Goal: Communication & Community: Answer question/provide support

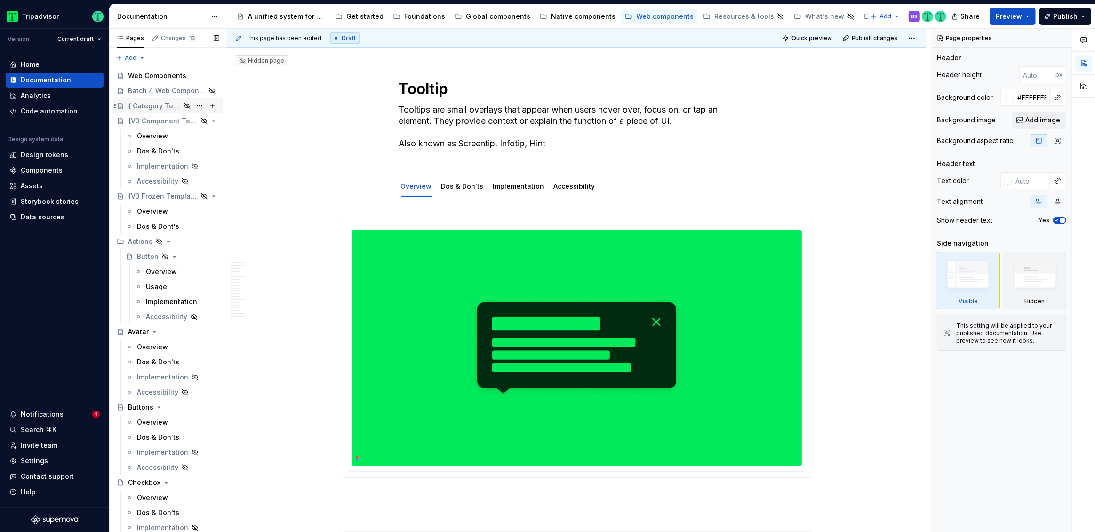
type textarea "*"
click at [85, 37] on html "Tripadvisor Version Current draft Home Documentation Analytics Code automation …" at bounding box center [547, 266] width 1095 height 532
click at [333, 213] on html "Tripadvisor Version Current draft Home Documentation Analytics Code automation …" at bounding box center [547, 266] width 1095 height 532
type textarea "*"
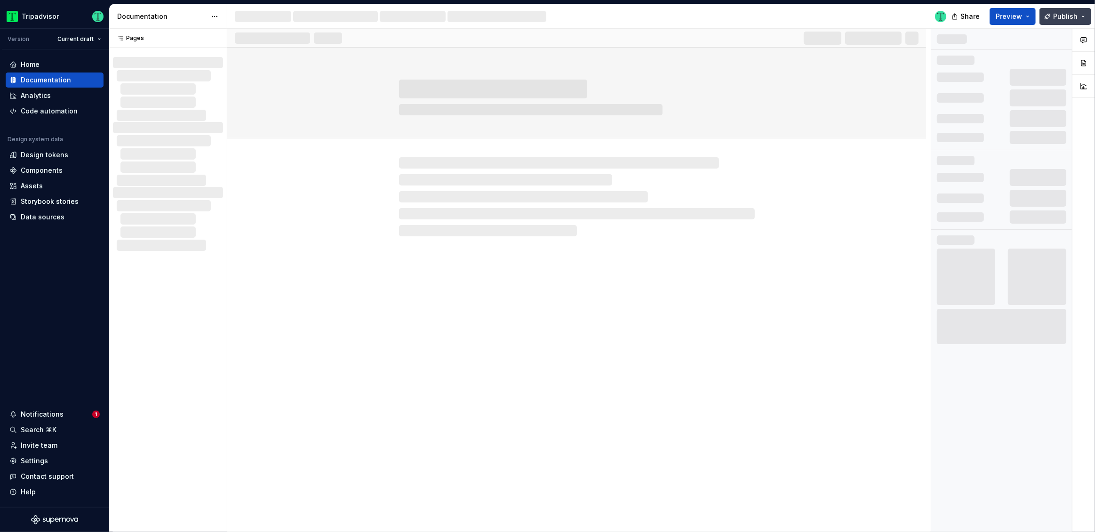
click at [1087, 16] on button "Publish" at bounding box center [1066, 16] width 52 height 17
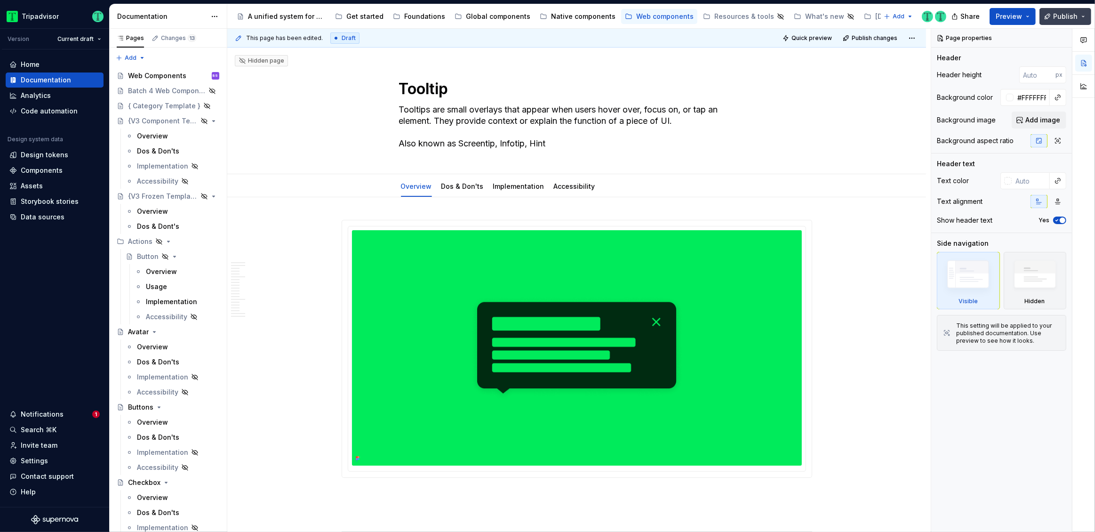
click at [1084, 17] on button "Publish" at bounding box center [1066, 16] width 52 height 17
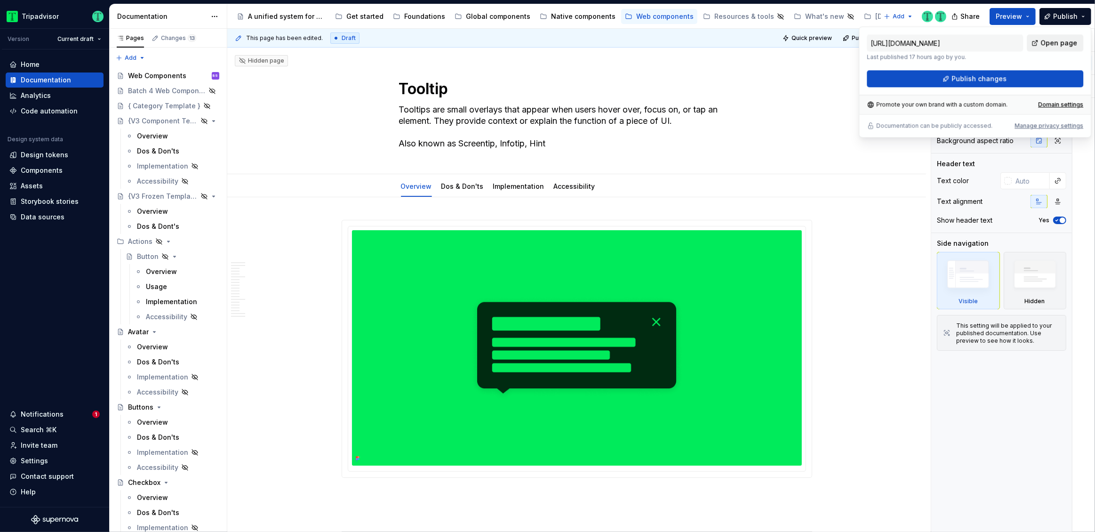
click at [1057, 41] on span "Open page" at bounding box center [1058, 42] width 37 height 9
click at [1029, 96] on div "Promote your own brand with a custom domain. Domain settings" at bounding box center [975, 104] width 232 height 19
click at [1061, 45] on span "Open page" at bounding box center [1058, 42] width 37 height 9
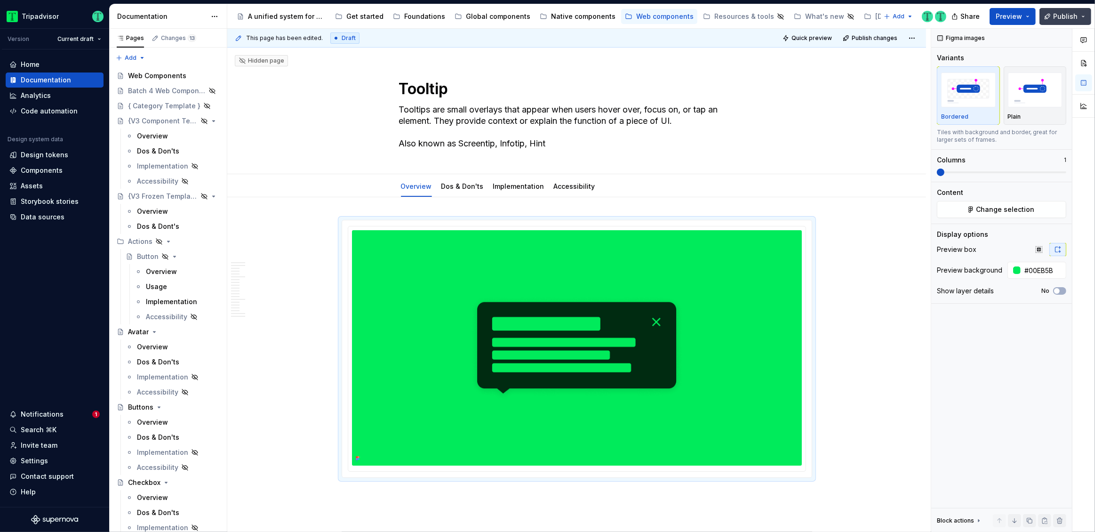
click at [1083, 16] on button "Publish" at bounding box center [1066, 16] width 52 height 17
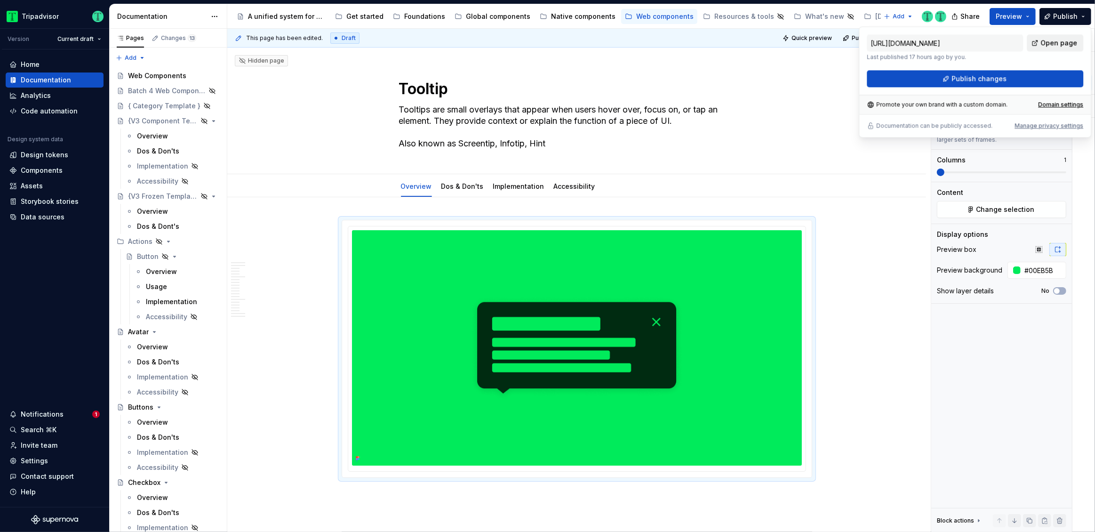
click at [1051, 39] on span "Open page" at bounding box center [1058, 42] width 37 height 9
click at [881, 241] on div "**********" at bounding box center [579, 281] width 704 height 504
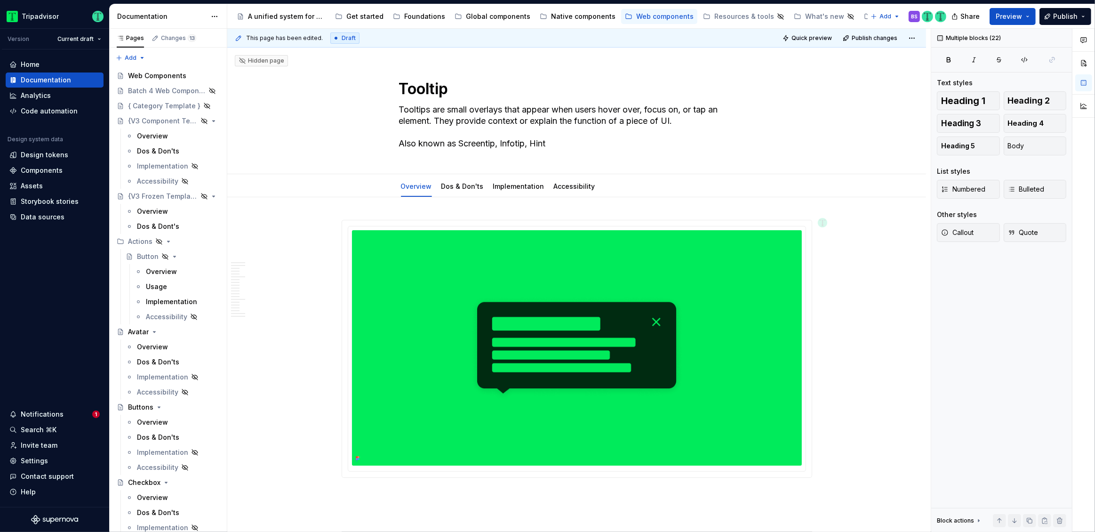
scroll to position [2551, 0]
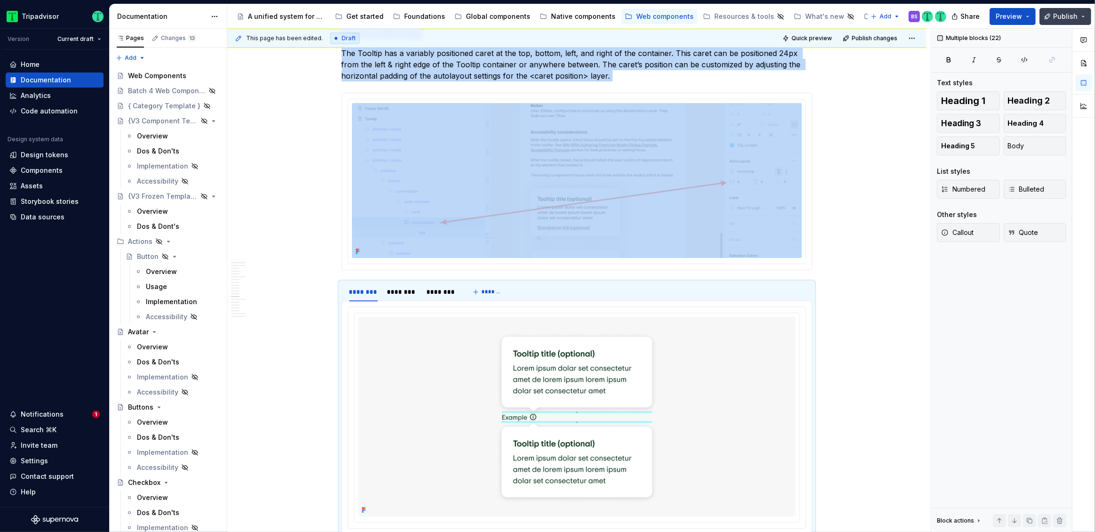
click at [1085, 18] on button "Publish" at bounding box center [1066, 16] width 52 height 17
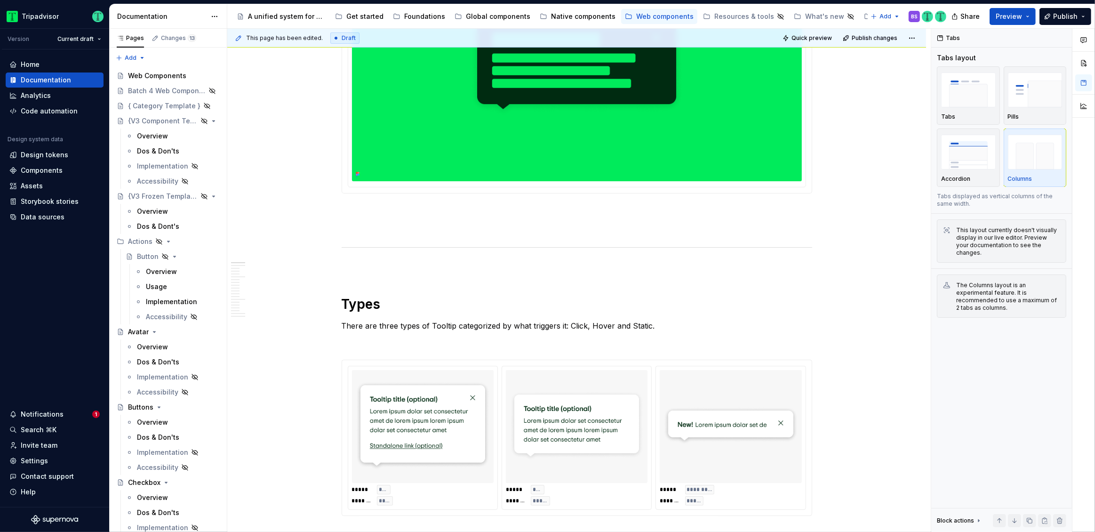
scroll to position [0, 0]
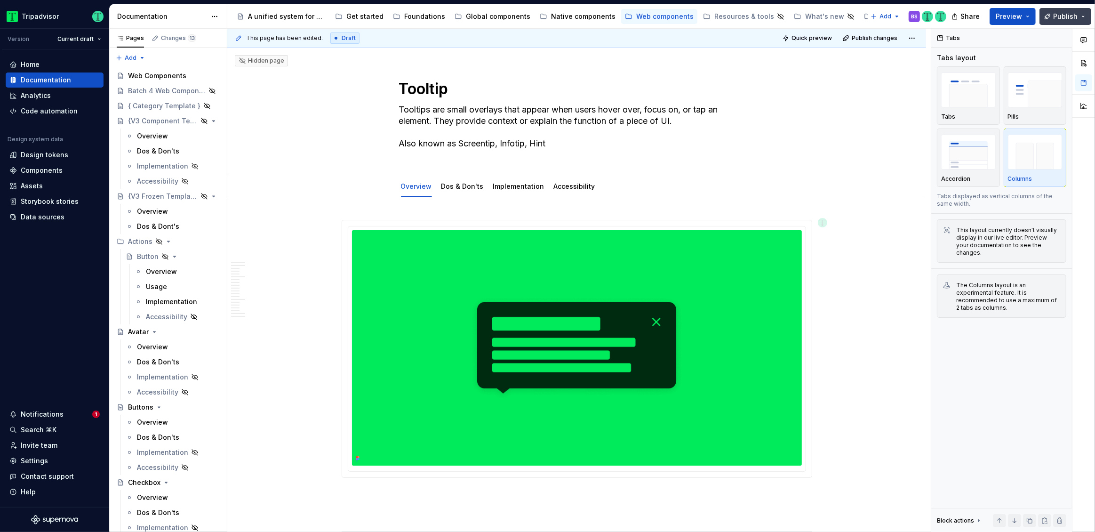
click at [1085, 14] on button "Publish" at bounding box center [1066, 16] width 52 height 17
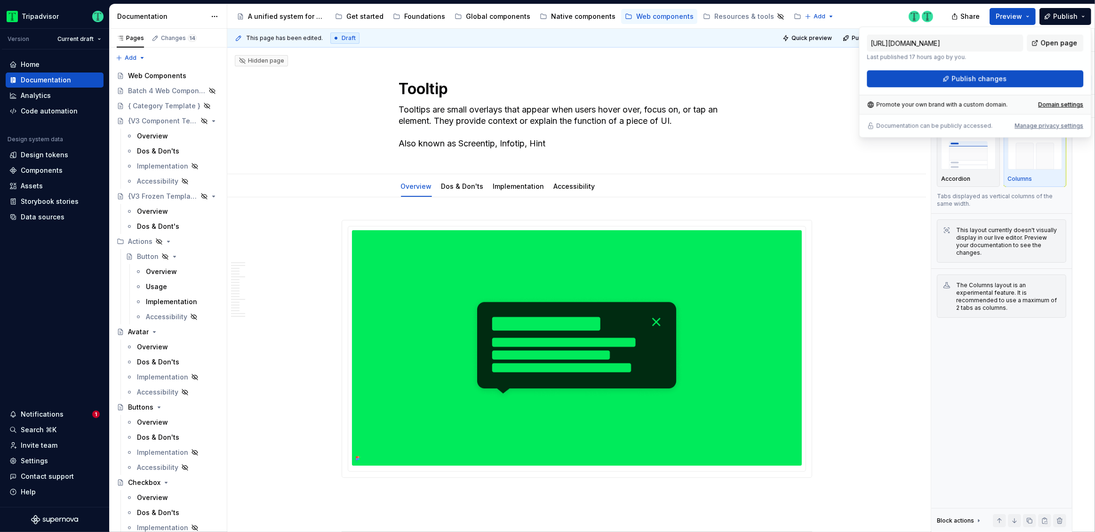
type textarea "*"
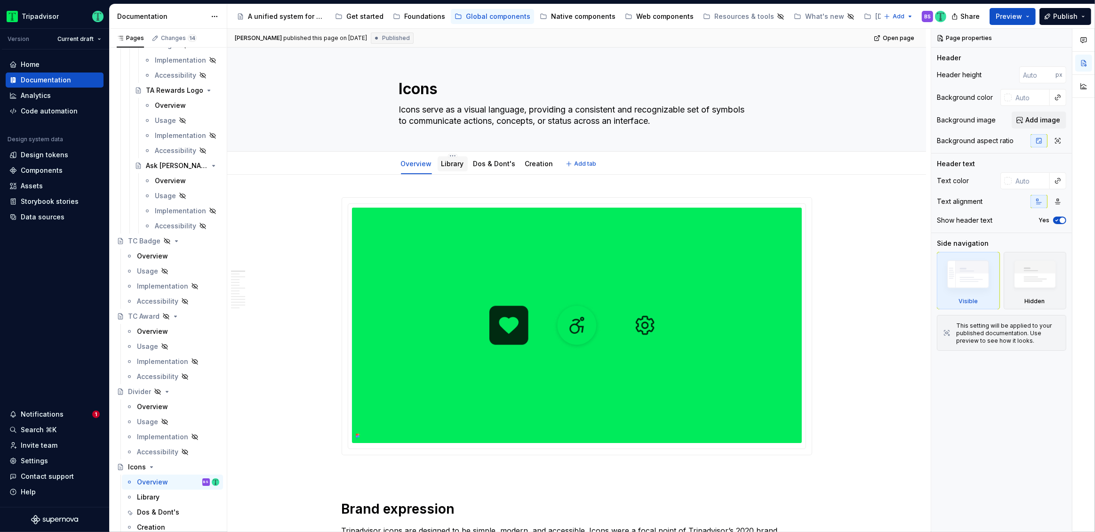
click at [452, 163] on link "Library" at bounding box center [452, 164] width 23 height 8
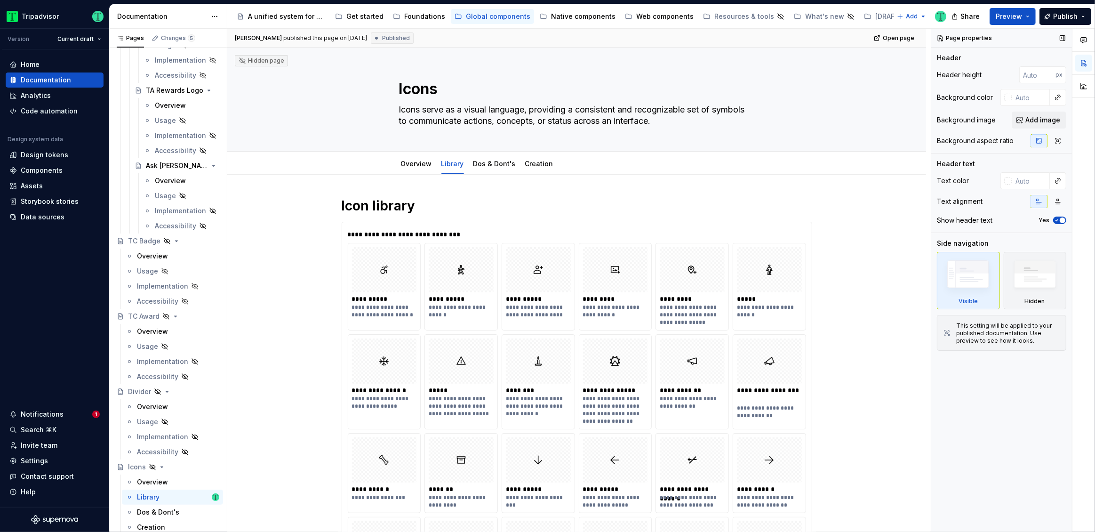
click at [1042, 513] on div "Page properties Header Header height px Background color Background image Add i…" at bounding box center [1001, 281] width 141 height 504
click at [64, 415] on div "Notifications" at bounding box center [50, 413] width 83 height 9
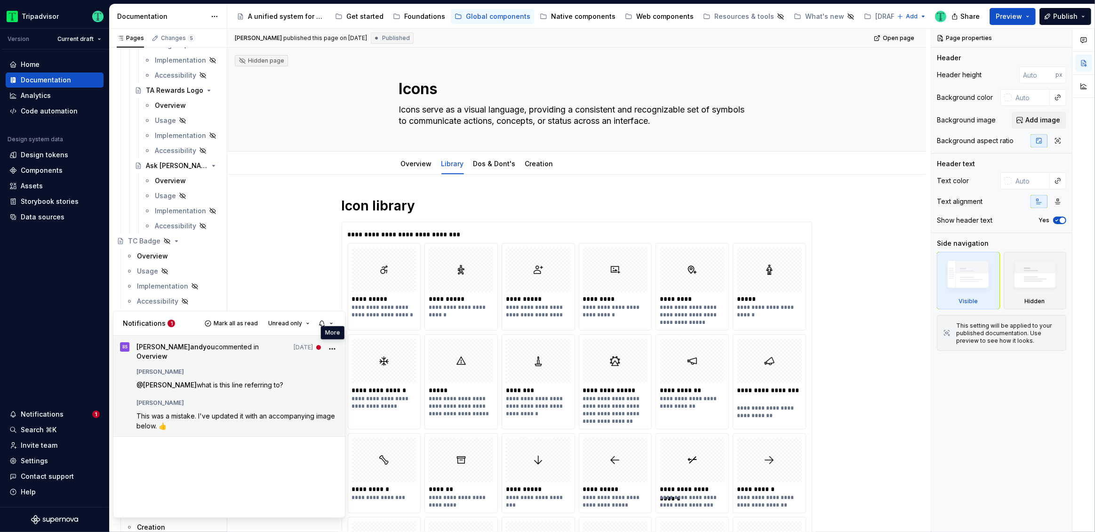
click at [332, 348] on circle "More" at bounding box center [332, 348] width 1 height 1
click at [177, 364] on div "Thomas Dittmer" at bounding box center [237, 369] width 202 height 11
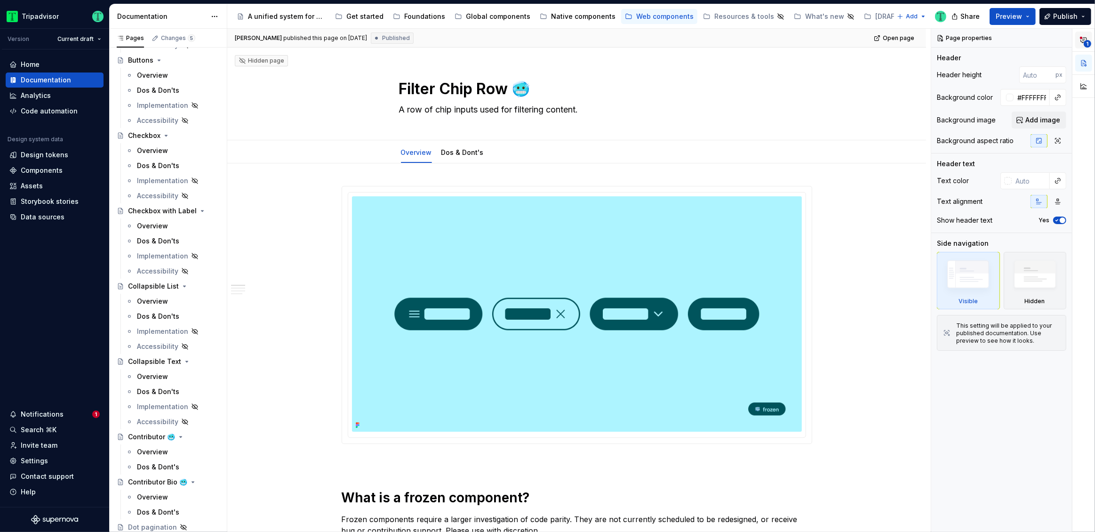
click at [1089, 40] on button "1" at bounding box center [1083, 40] width 17 height 17
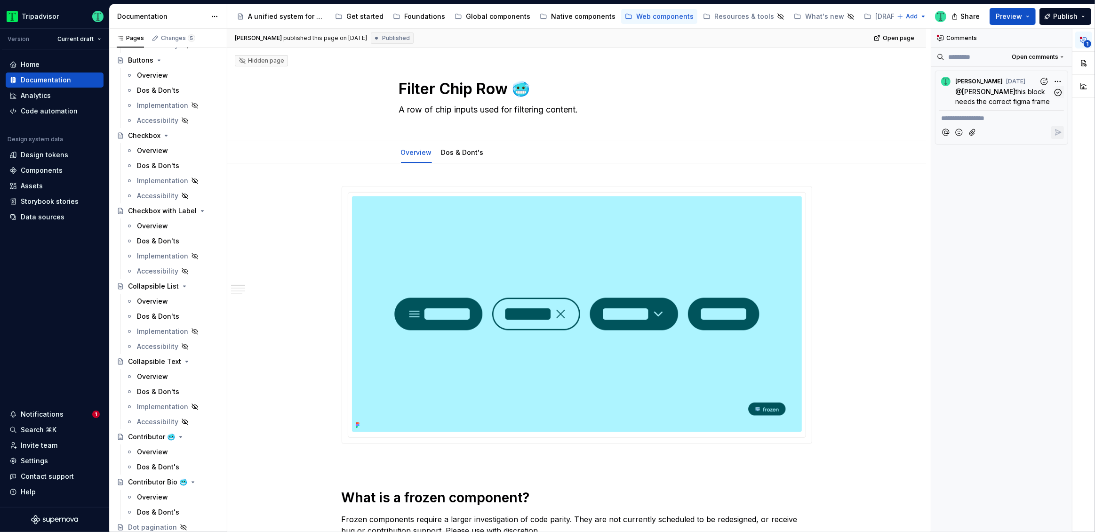
click at [1016, 99] on span "this block needs the correct figma frame" at bounding box center [1002, 97] width 95 height 18
click at [990, 89] on span "[PERSON_NAME]" at bounding box center [989, 92] width 54 height 8
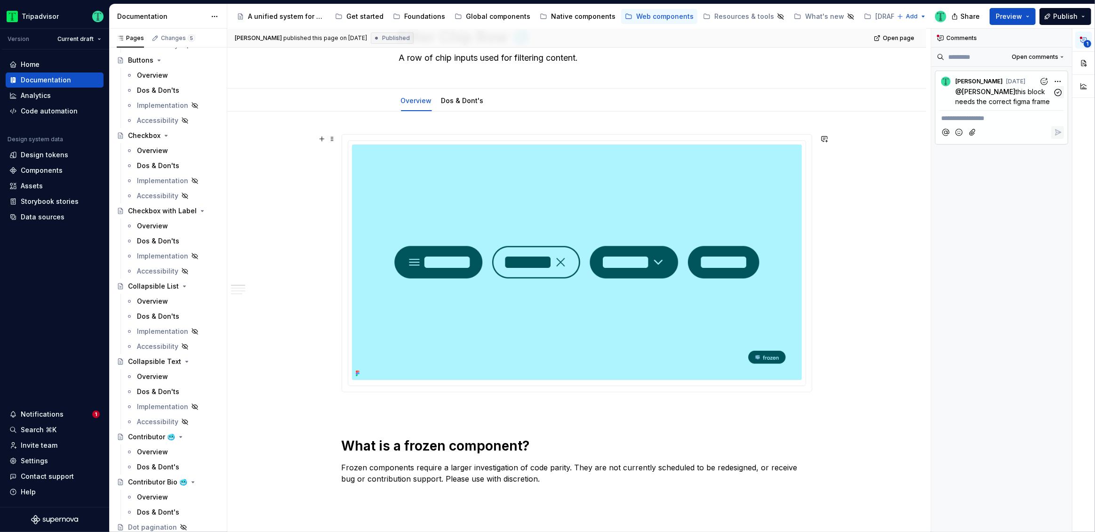
scroll to position [52, 0]
click at [991, 97] on span "this block needs the correct figma frame" at bounding box center [1002, 97] width 95 height 18
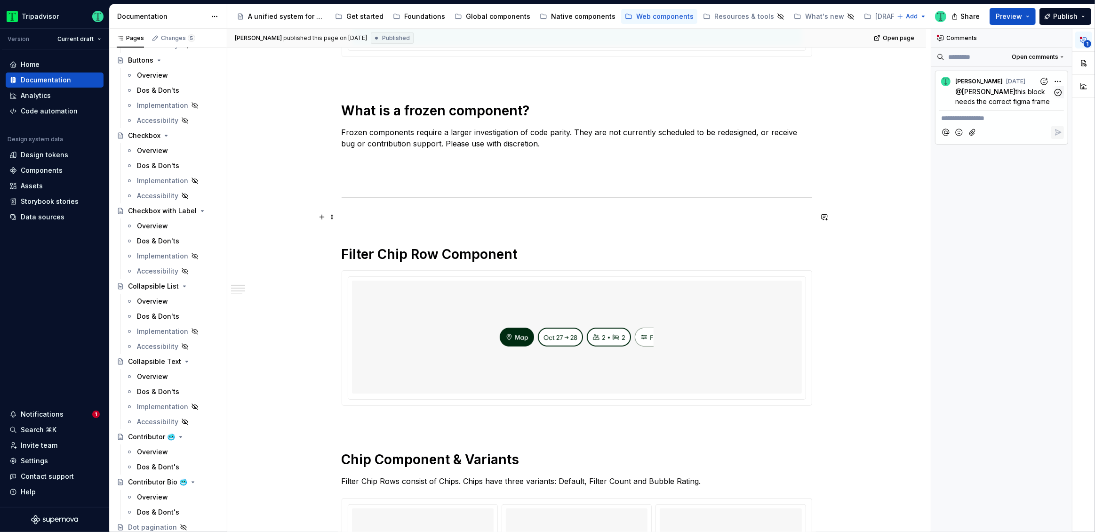
scroll to position [389, 0]
click at [1012, 95] on span "[PERSON_NAME]" at bounding box center [989, 92] width 54 height 8
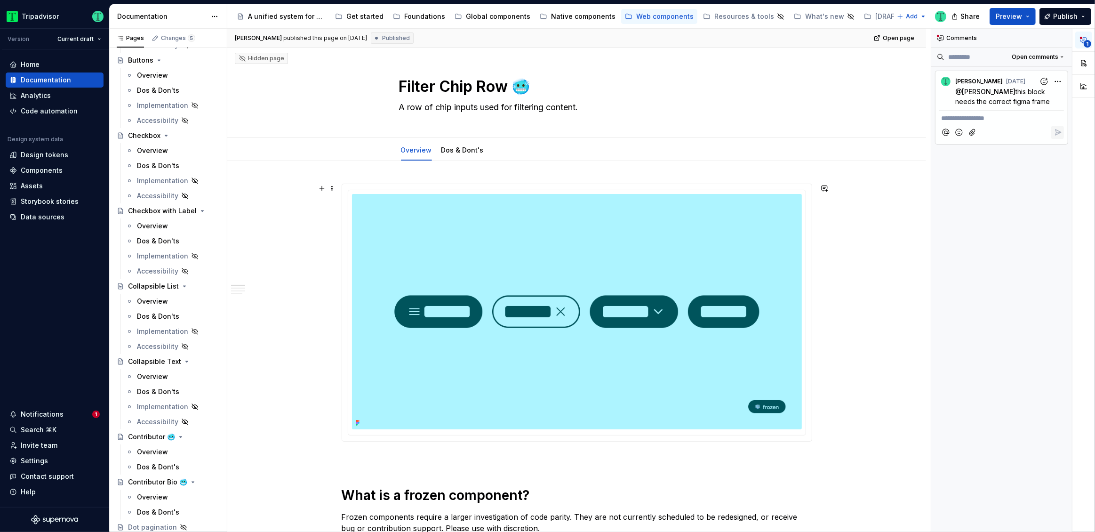
scroll to position [3, 0]
click at [999, 206] on div "**********" at bounding box center [1001, 281] width 141 height 504
click at [971, 87] on p "@ Brandon Shefton this block needs the correct figma frame" at bounding box center [1003, 97] width 97 height 20
click at [1060, 80] on div "**********" at bounding box center [1013, 281] width 164 height 504
click at [972, 87] on div "**********" at bounding box center [1013, 281] width 164 height 504
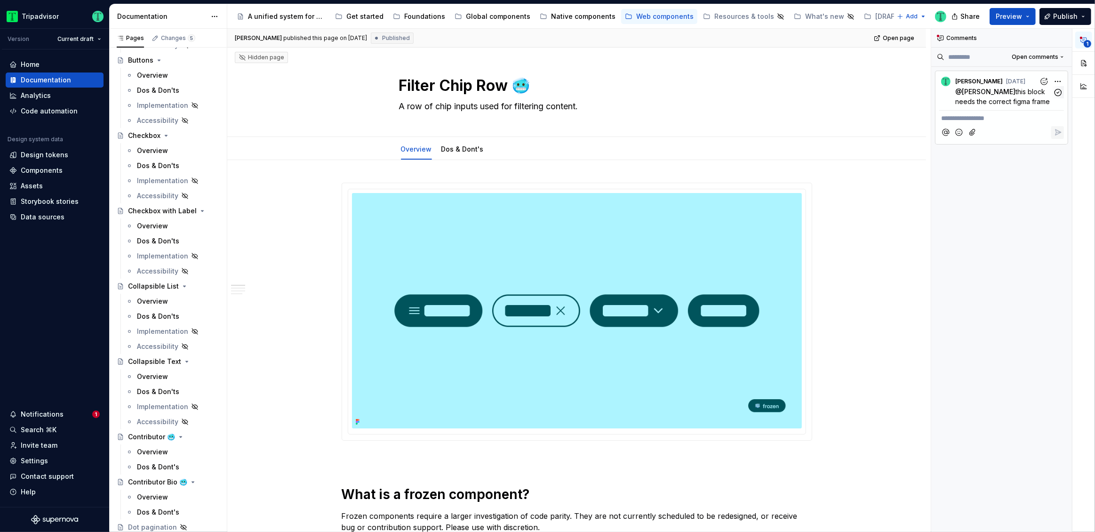
click at [985, 93] on span "[PERSON_NAME]" at bounding box center [989, 92] width 54 height 8
click at [53, 413] on div "Notifications" at bounding box center [42, 413] width 43 height 9
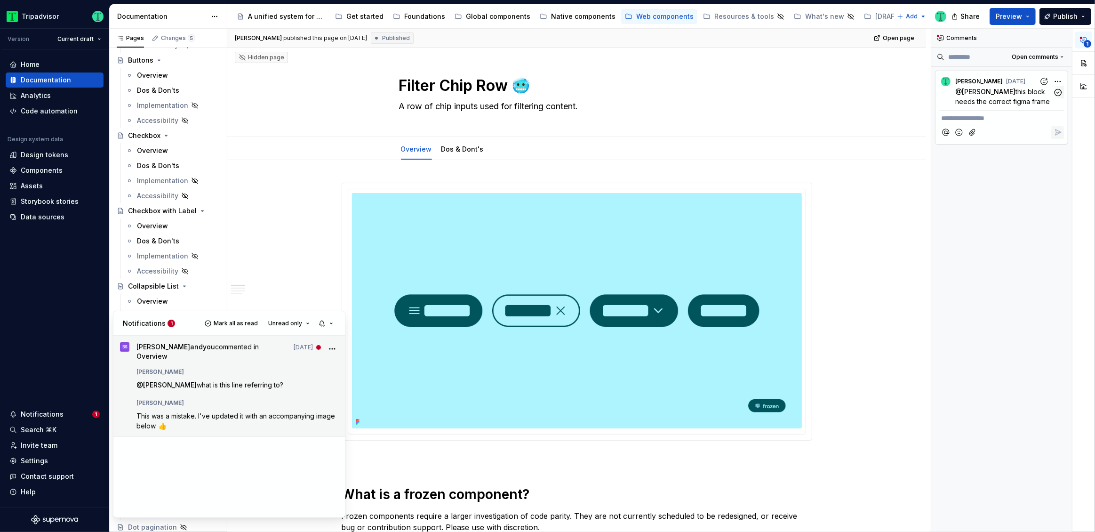
click at [188, 412] on span "This was a mistake. I've updated it with an accompanying image below. 👍️" at bounding box center [236, 421] width 200 height 18
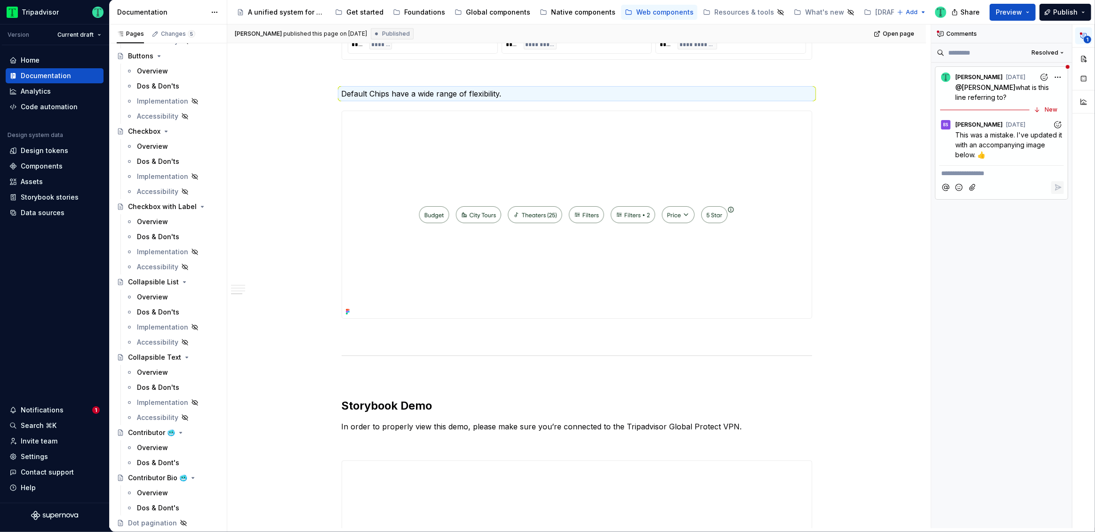
scroll to position [981, 0]
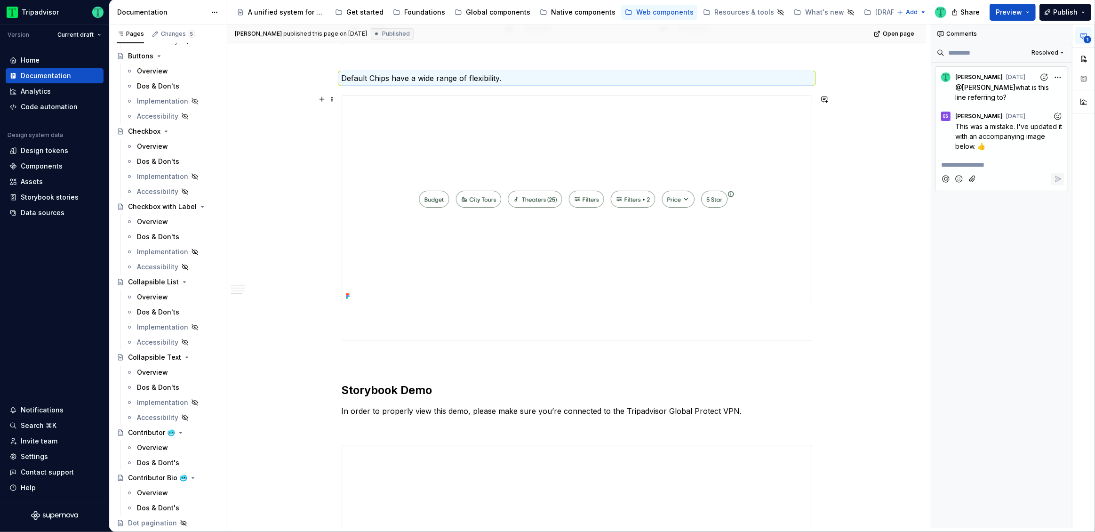
click at [857, 227] on div "**********" at bounding box center [576, 235] width 699 height 2114
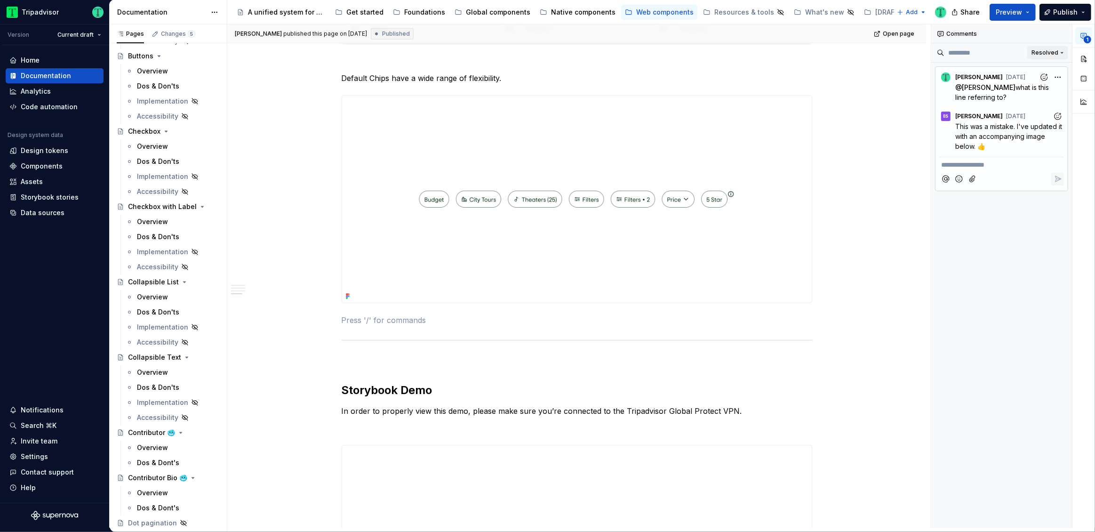
click at [1040, 56] on span "Resolved" at bounding box center [1045, 53] width 27 height 8
click at [1031, 72] on div "Open comments" at bounding box center [1031, 70] width 61 height 9
click at [986, 99] on span "this block needs the correct figma frame" at bounding box center [1002, 92] width 95 height 18
click at [991, 214] on div "**********" at bounding box center [1001, 276] width 141 height 504
click at [996, 97] on span "this block needs the correct figma frame" at bounding box center [1002, 92] width 95 height 18
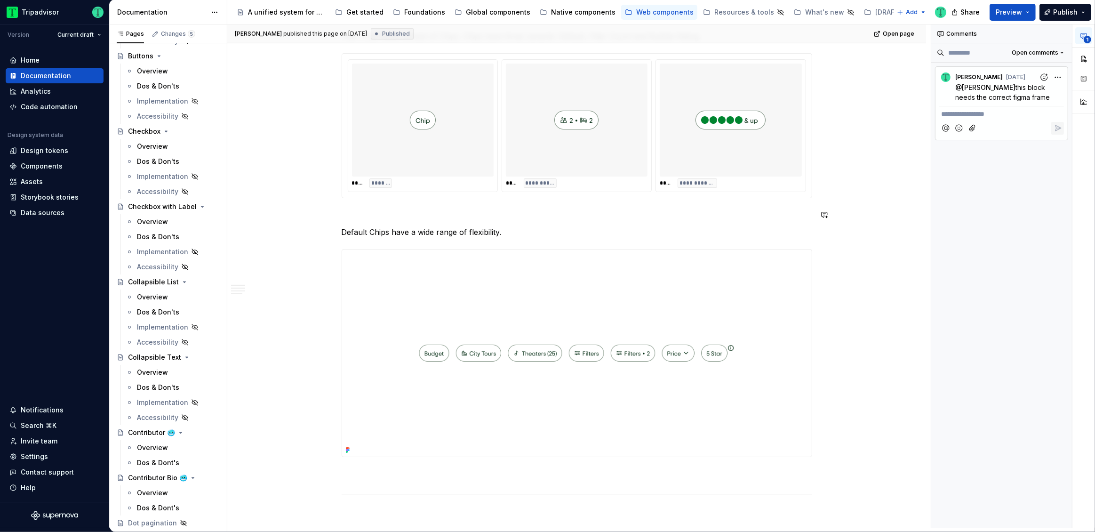
scroll to position [896, 0]
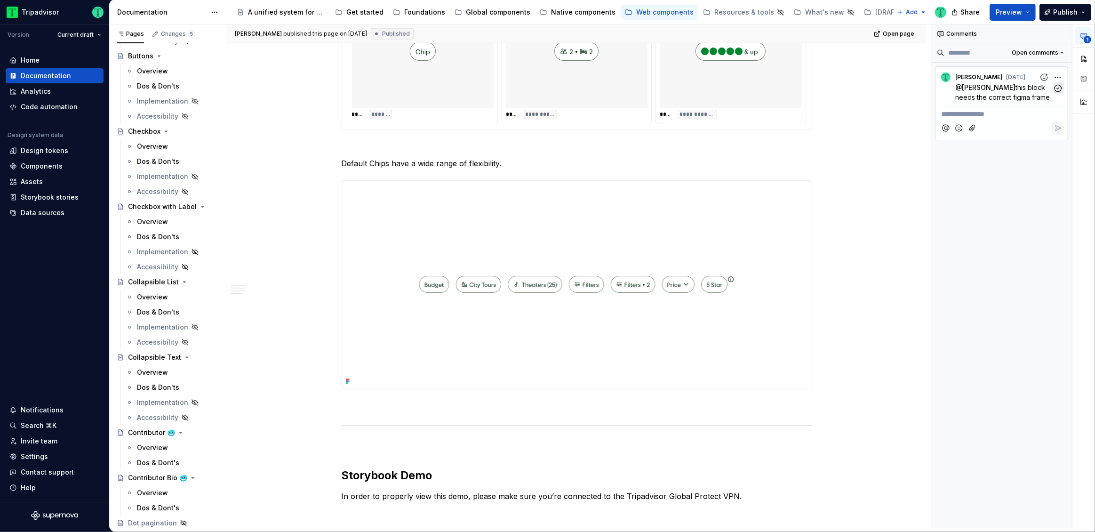
click at [1057, 89] on icon "button" at bounding box center [1058, 88] width 9 height 9
click at [914, 273] on div "**********" at bounding box center [576, 320] width 699 height 2114
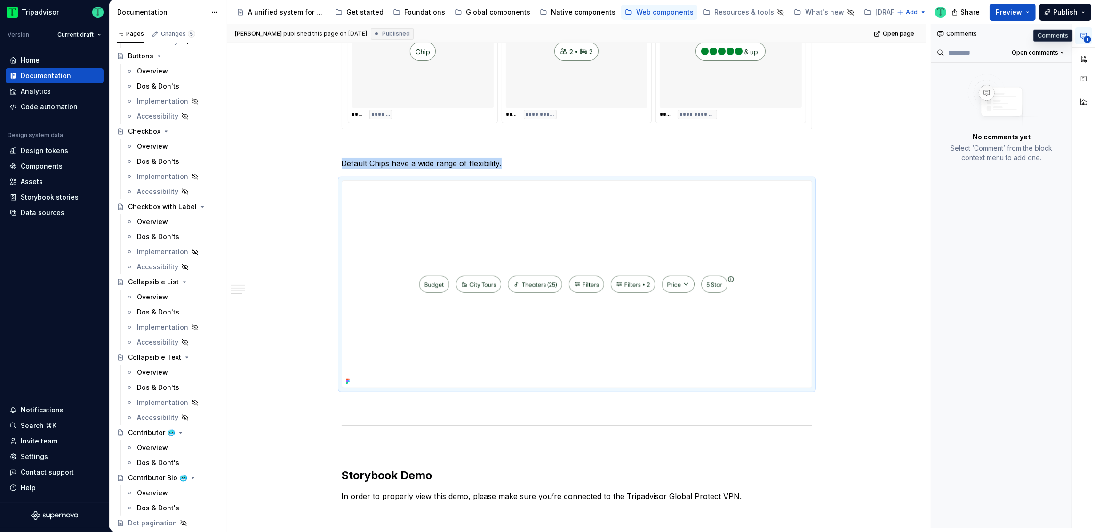
click at [1085, 34] on icon "button" at bounding box center [1084, 36] width 8 height 8
click at [1084, 58] on button "button" at bounding box center [1083, 58] width 17 height 17
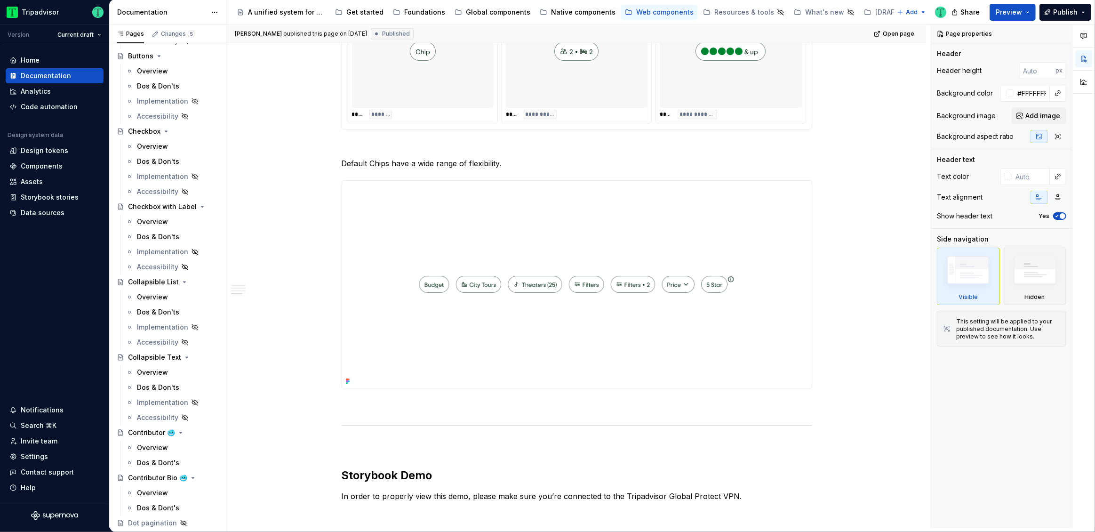
type textarea "*"
